Goal: Check status: Check status

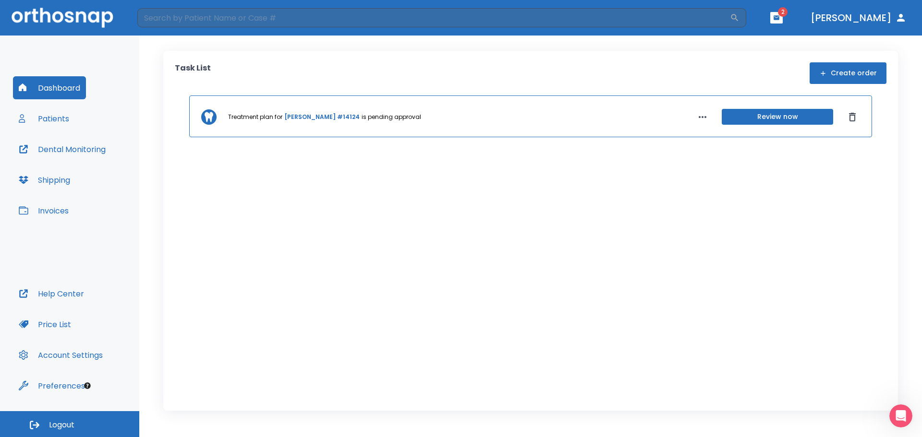
click at [51, 113] on button "Patients" at bounding box center [44, 118] width 62 height 23
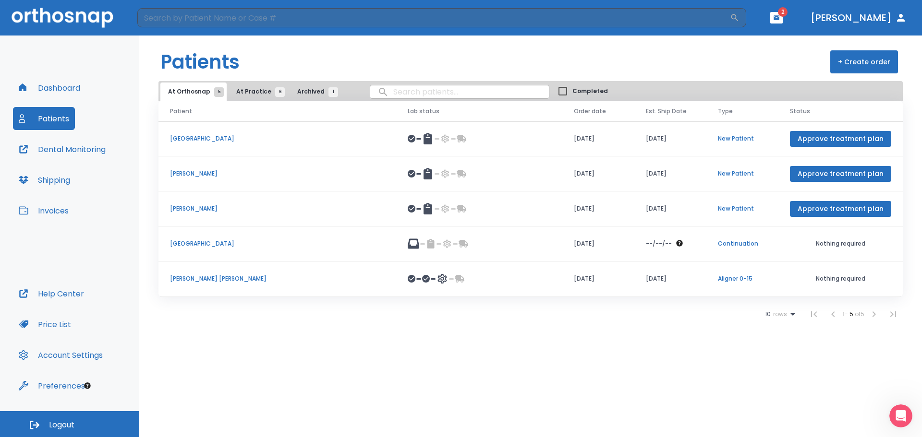
click at [192, 205] on p "[PERSON_NAME]" at bounding box center [277, 209] width 215 height 9
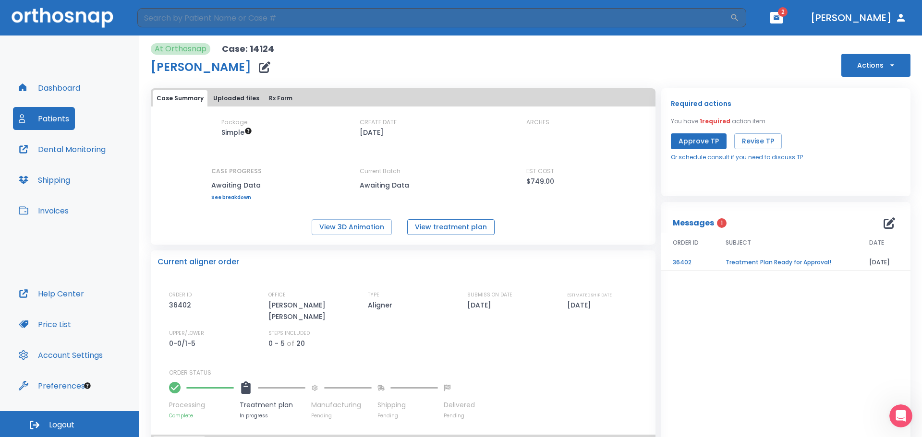
click at [444, 227] on button "View treatment plan" at bounding box center [450, 227] width 87 height 16
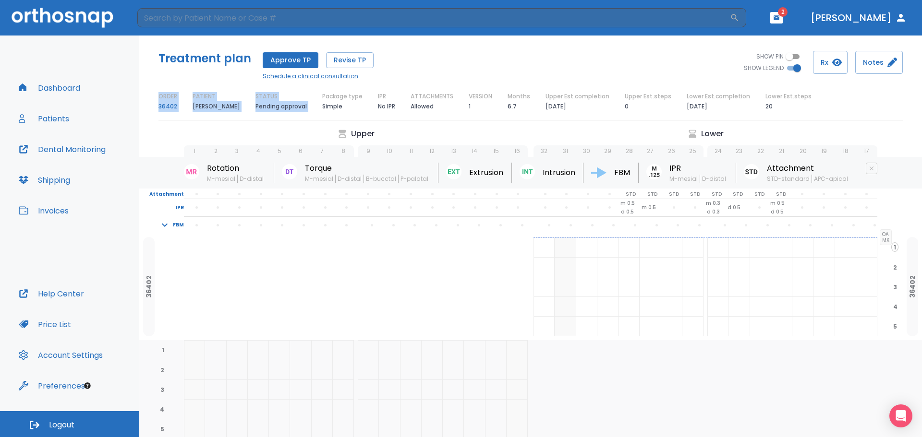
drag, startPoint x: 312, startPoint y: 96, endPoint x: 787, endPoint y: 115, distance: 475.7
click at [787, 115] on div "Treatment plan Approve TP Revise TP Schedule a clinical consultation SHOW PIN S…" at bounding box center [530, 82] width 783 height 93
copy div "ORDER 36402 PATIENT Sofia Babool STATUS Pending approval"
click at [242, 136] on div "1 2 3 4 5 6 7 8 9 10 11 12 13 14 15 16" at bounding box center [350, 146] width 353 height 21
